Goal: Task Accomplishment & Management: Manage account settings

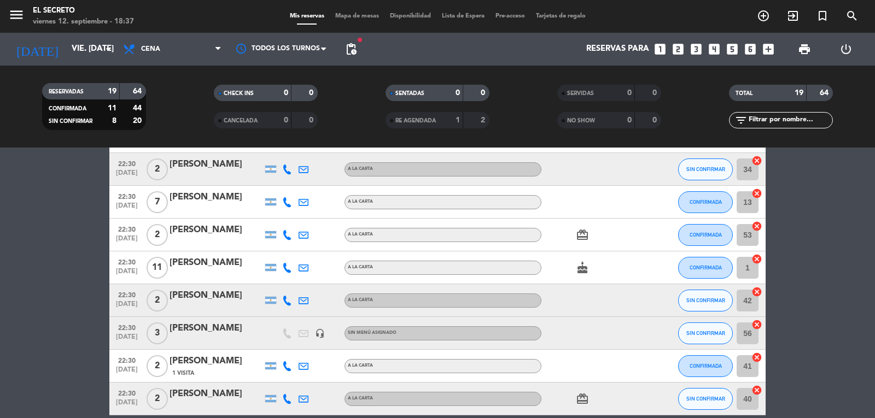
scroll to position [438, 0]
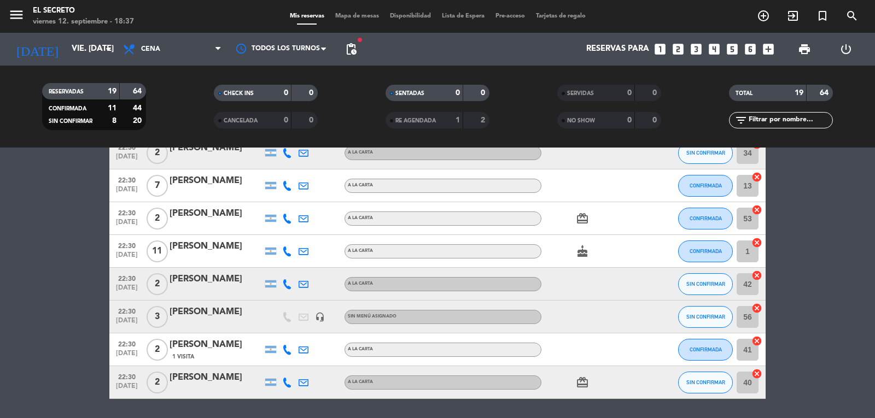
click at [614, 248] on div "cake" at bounding box center [591, 251] width 98 height 32
click at [519, 251] on div "A LA CARTA" at bounding box center [443, 252] width 197 height 14
click at [165, 255] on span "11" at bounding box center [157, 252] width 21 height 22
click at [653, 254] on div at bounding box center [655, 251] width 30 height 32
click at [329, 246] on div at bounding box center [336, 251] width 16 height 32
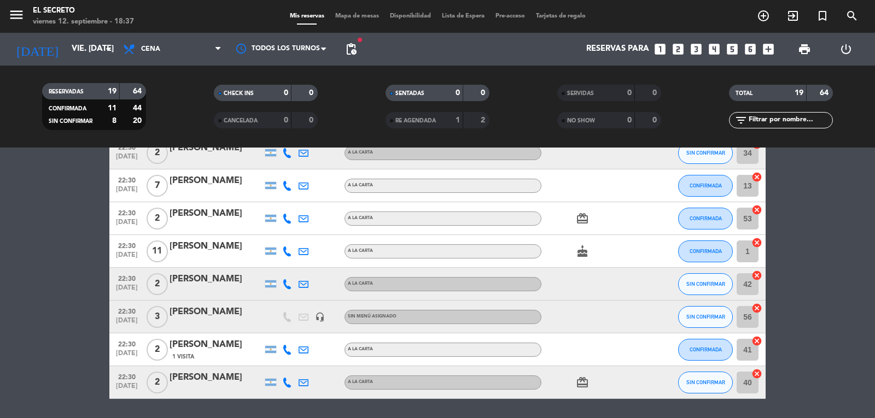
click at [156, 252] on span "11" at bounding box center [157, 252] width 21 height 22
click at [755, 246] on icon "cancel" at bounding box center [757, 242] width 11 height 11
click at [717, 254] on button "CONFIRMADA" at bounding box center [705, 252] width 55 height 22
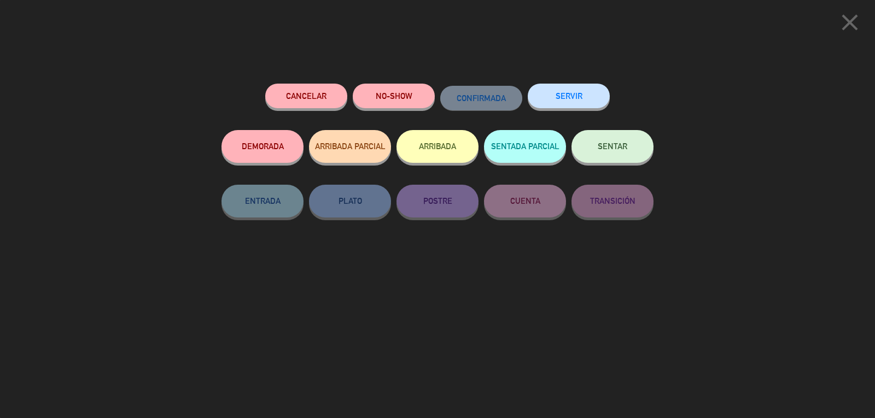
click at [671, 238] on div "close Cancelar NO-SHOW CONFIRMADA SERVIR DEMORADA ARRIBADA PARCIAL ARRIBADA SEN…" at bounding box center [437, 209] width 875 height 418
click at [860, 31] on icon "close" at bounding box center [849, 22] width 27 height 27
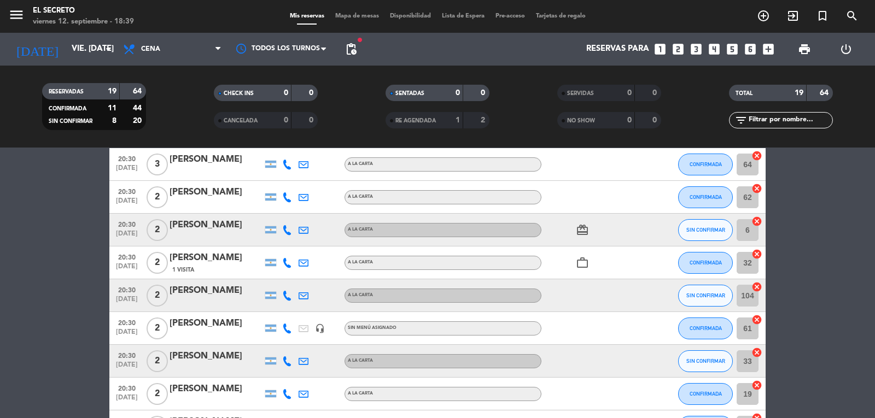
scroll to position [0, 0]
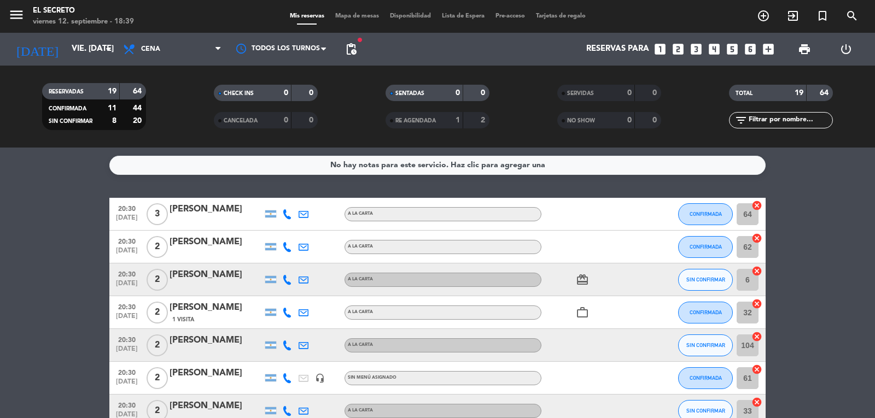
click at [305, 217] on icon at bounding box center [304, 215] width 10 height 10
click at [712, 283] on button "SIN CONFIRMAR" at bounding box center [705, 280] width 55 height 22
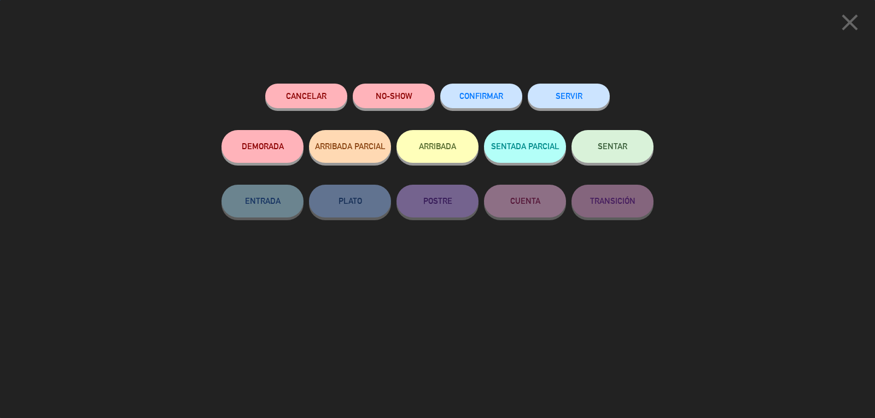
click at [461, 101] on button "CONFIRMAR" at bounding box center [481, 96] width 82 height 25
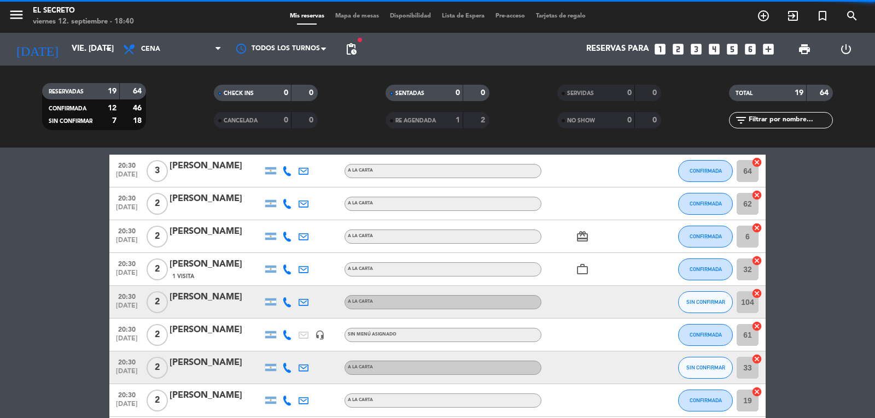
scroll to position [55, 0]
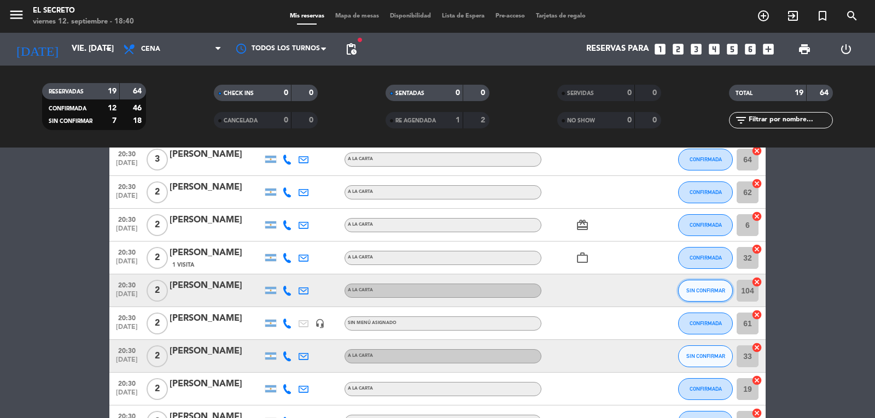
click at [696, 289] on span "SIN CONFIRMAR" at bounding box center [705, 291] width 39 height 6
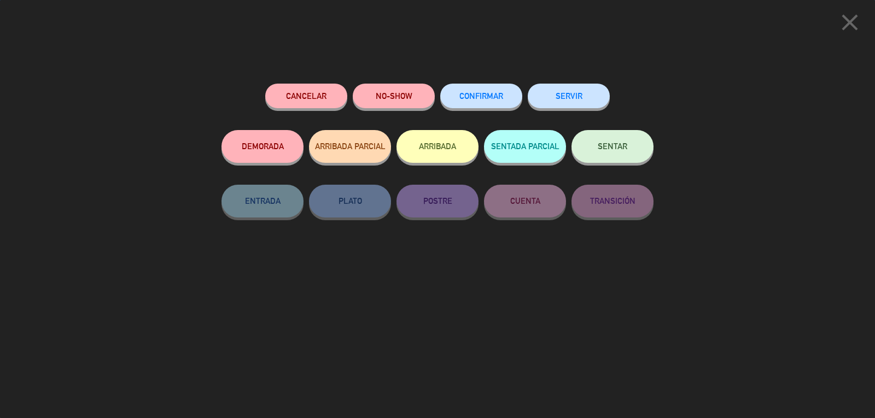
click at [481, 101] on button "CONFIRMAR" at bounding box center [481, 96] width 82 height 25
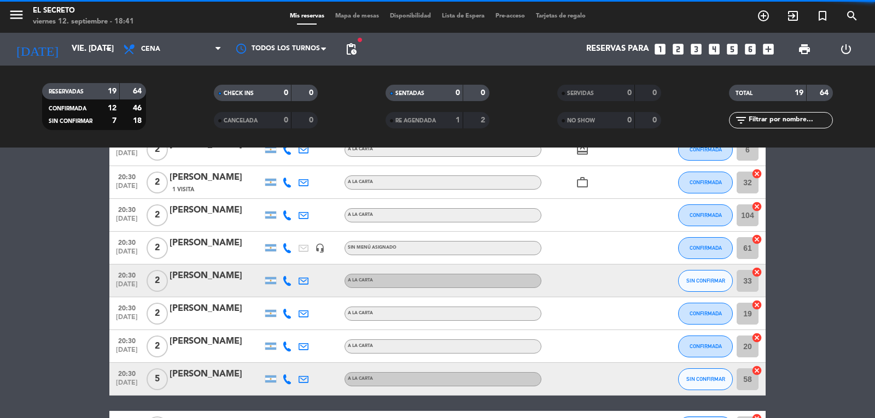
scroll to position [164, 0]
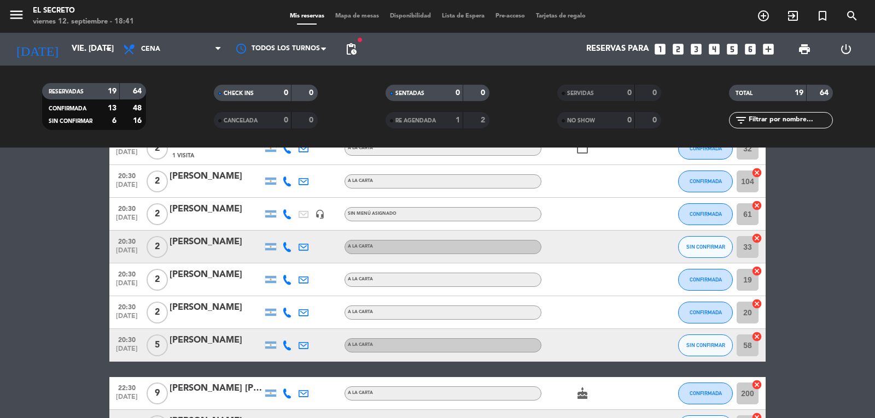
click at [707, 259] on div "SIN CONFIRMAR" at bounding box center [705, 247] width 55 height 32
click at [706, 252] on button "SIN CONFIRMAR" at bounding box center [705, 247] width 55 height 22
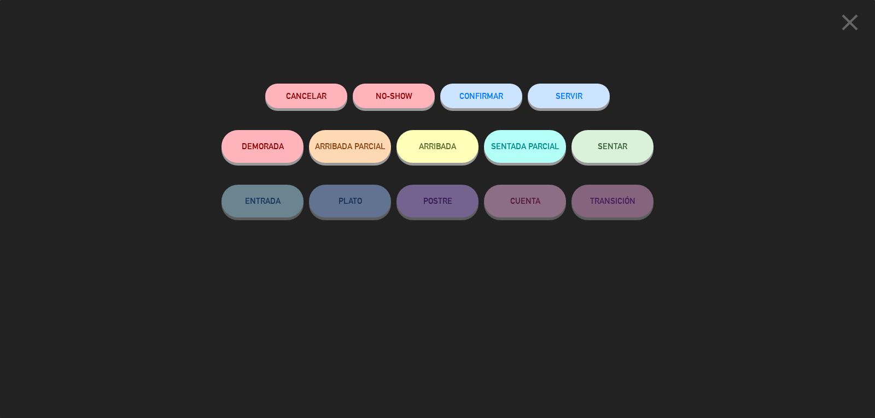
click at [453, 105] on button "CONFIRMAR" at bounding box center [481, 96] width 82 height 25
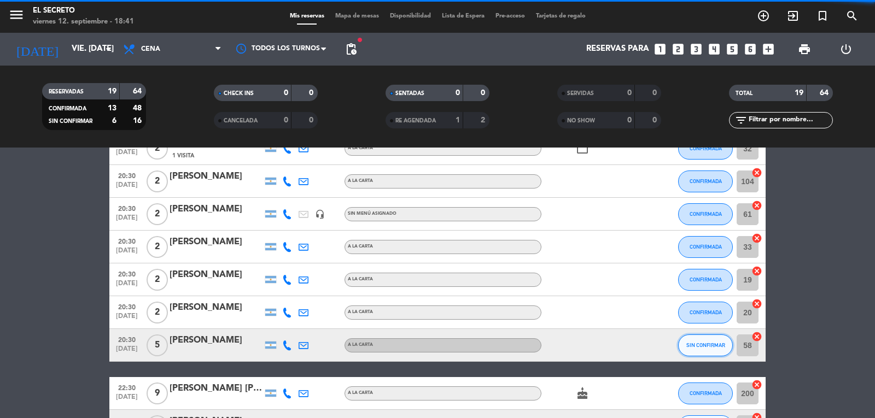
click at [700, 346] on span "SIN CONFIRMAR" at bounding box center [705, 345] width 39 height 6
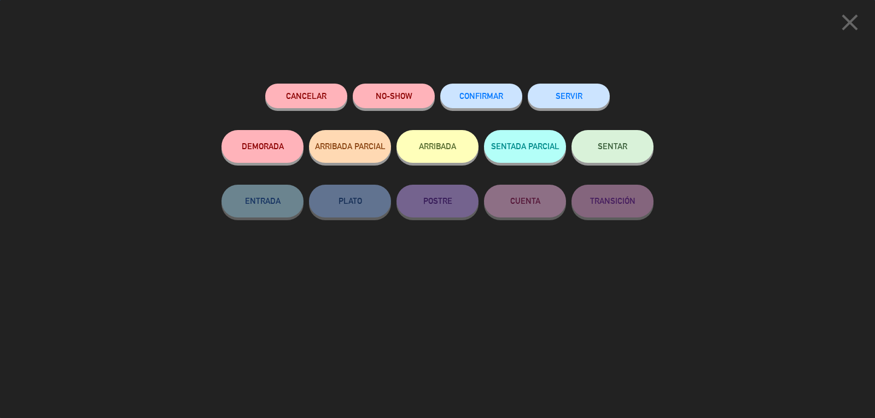
scroll to position [473, 0]
click at [503, 101] on button "CONFIRMAR" at bounding box center [481, 96] width 82 height 25
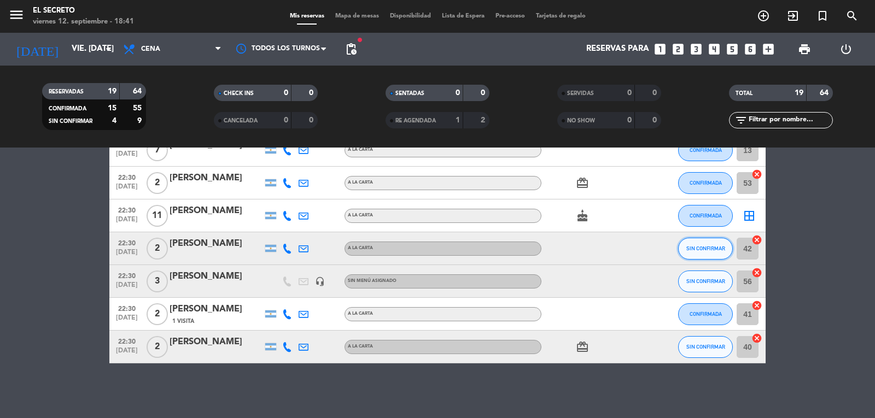
click at [712, 250] on span "SIN CONFIRMAR" at bounding box center [705, 249] width 39 height 6
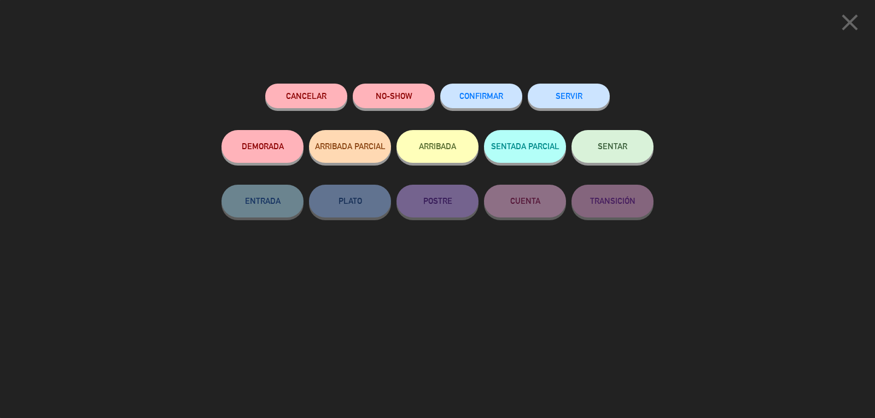
click at [475, 102] on button "CONFIRMAR" at bounding box center [481, 96] width 82 height 25
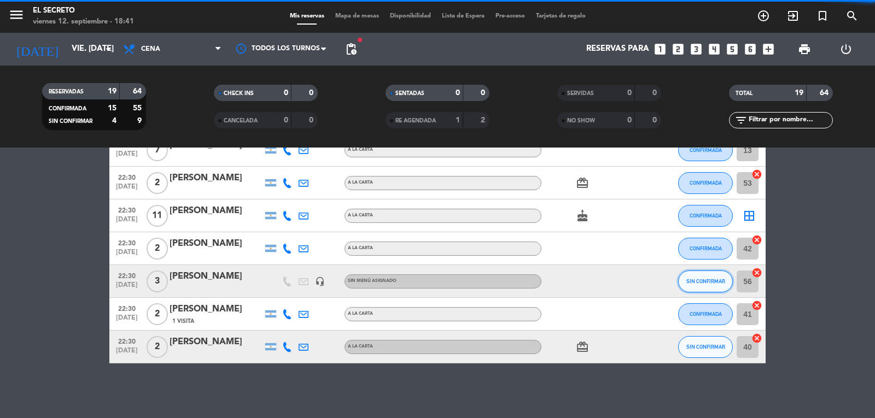
click at [701, 287] on button "SIN CONFIRMAR" at bounding box center [705, 282] width 55 height 22
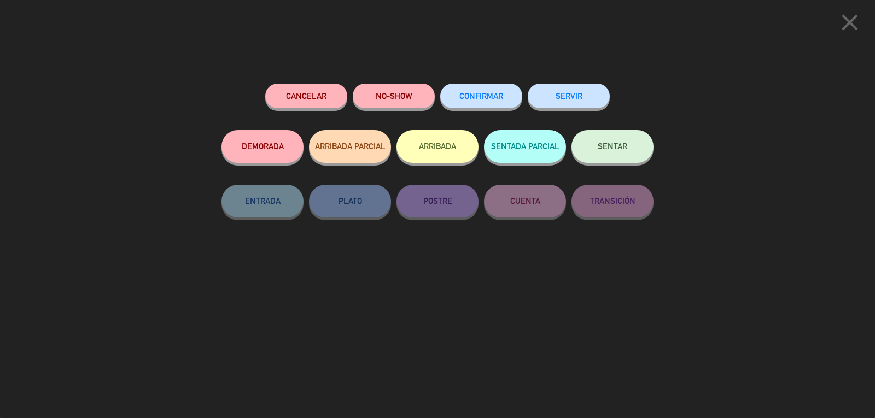
click at [470, 96] on span "CONFIRMAR" at bounding box center [481, 95] width 44 height 9
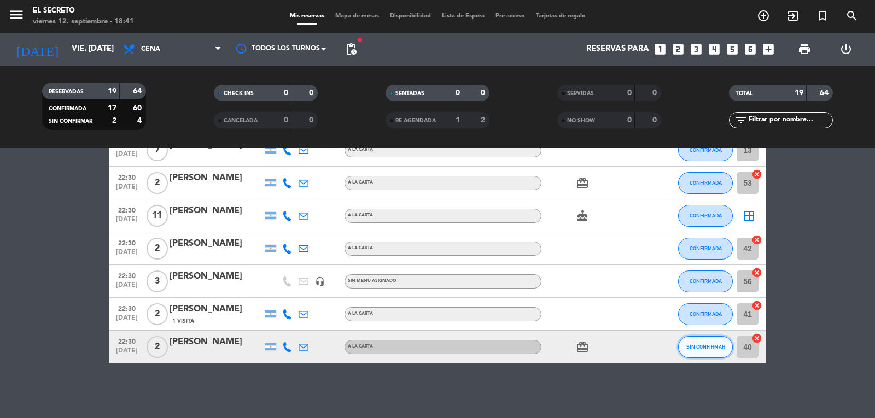
click at [711, 345] on span "SIN CONFIRMAR" at bounding box center [705, 347] width 39 height 6
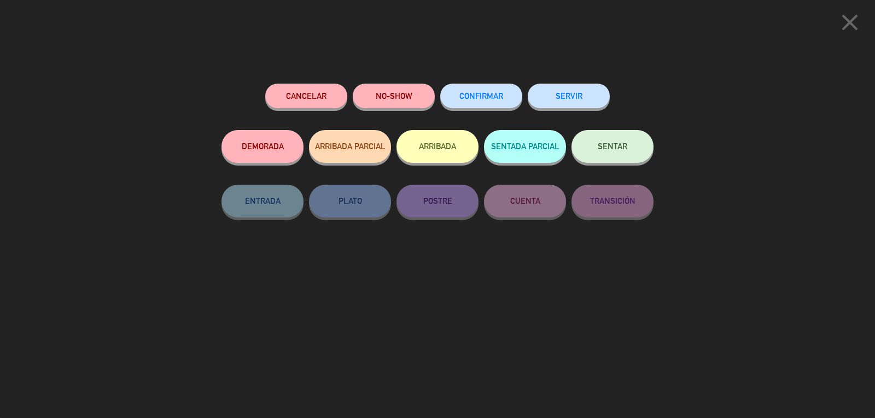
click at [493, 91] on button "CONFIRMAR" at bounding box center [481, 96] width 82 height 25
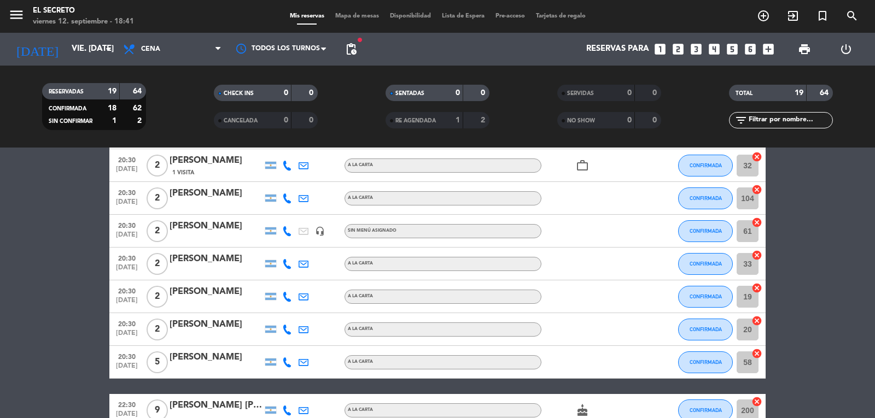
scroll to position [200, 0]
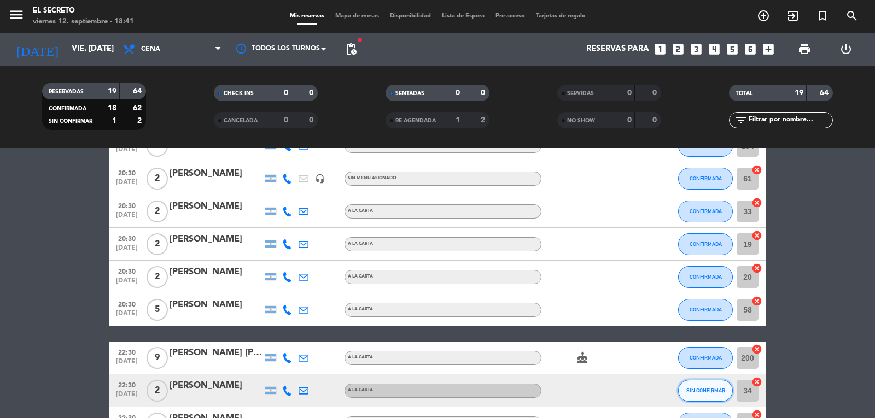
click at [705, 386] on button "SIN CONFIRMAR" at bounding box center [705, 391] width 55 height 22
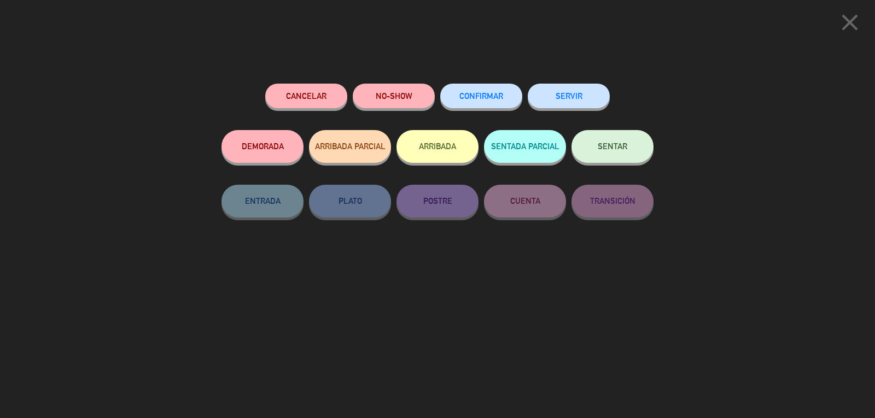
click at [485, 108] on div "CONFIRMAR" at bounding box center [481, 107] width 82 height 46
click at [485, 107] on button "CONFIRMAR" at bounding box center [481, 96] width 82 height 25
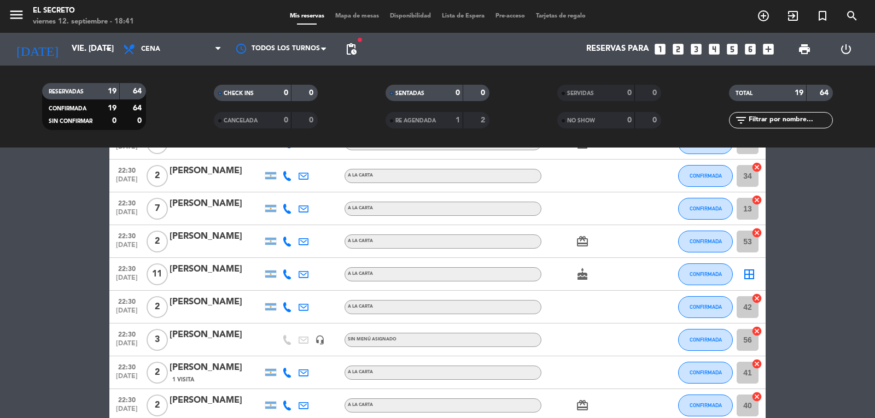
scroll to position [309, 0]
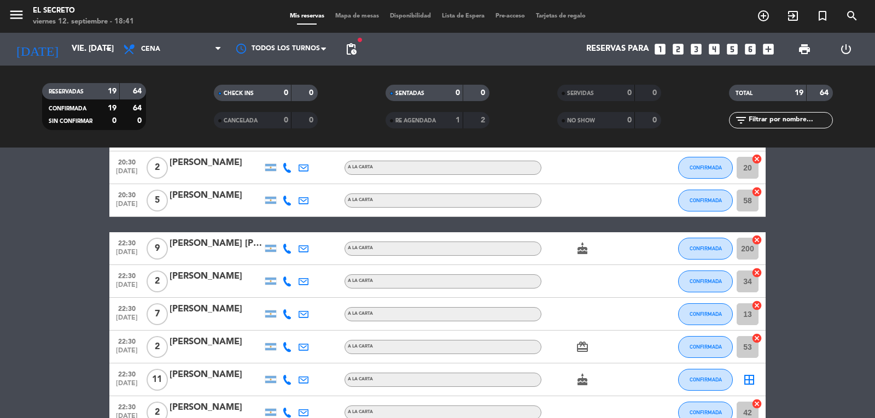
click at [760, 241] on icon "cancel" at bounding box center [757, 240] width 11 height 11
click at [552, 252] on div "cake" at bounding box center [591, 248] width 98 height 32
click at [262, 254] on div at bounding box center [216, 256] width 93 height 9
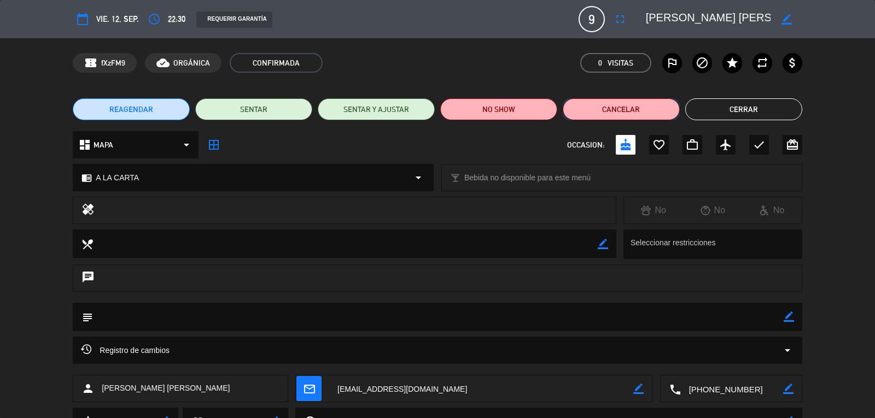
click at [607, 115] on button "Cancelar" at bounding box center [621, 109] width 117 height 22
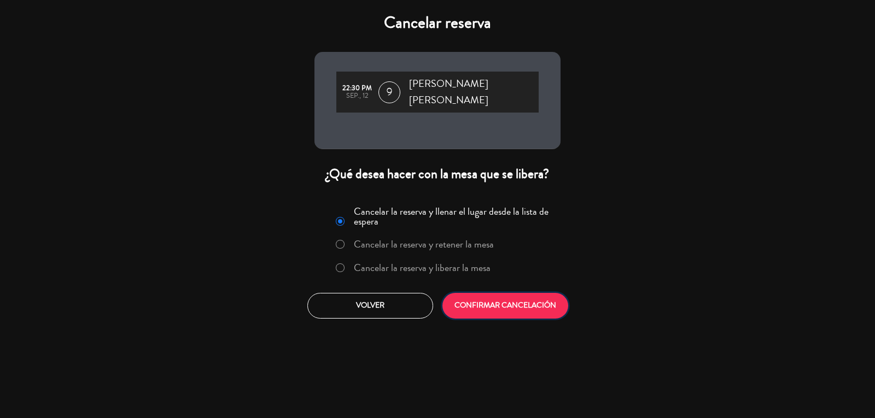
click at [534, 296] on button "CONFIRMAR CANCELACIÓN" at bounding box center [506, 306] width 126 height 26
